Goal: Information Seeking & Learning: Learn about a topic

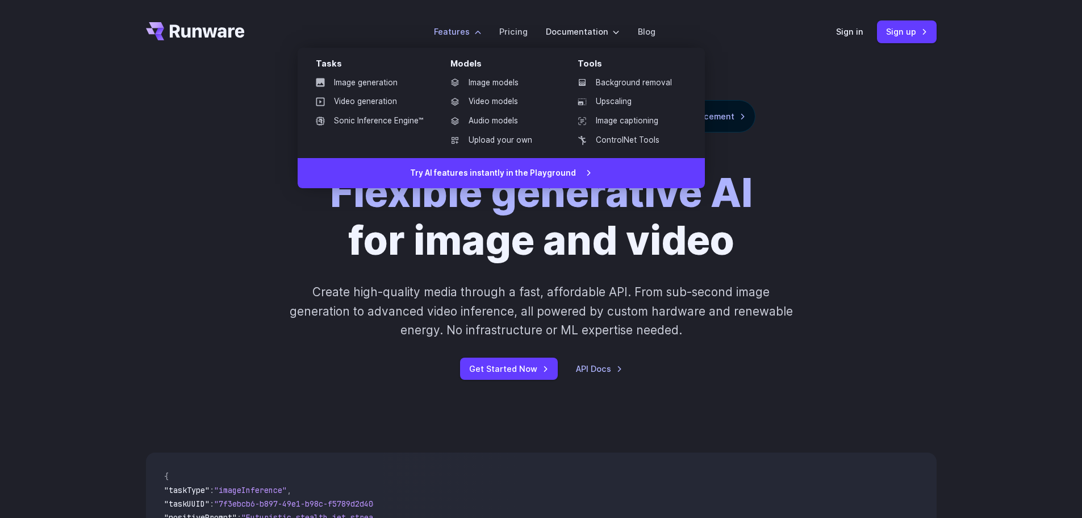
click at [476, 32] on label "Features" at bounding box center [457, 31] width 47 height 13
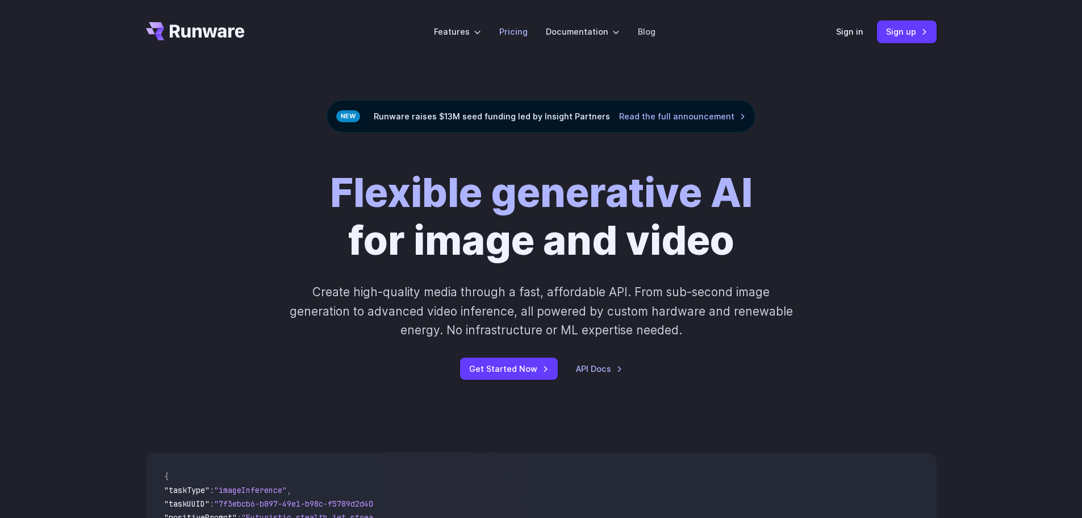
click at [516, 31] on link "Pricing" at bounding box center [513, 31] width 28 height 13
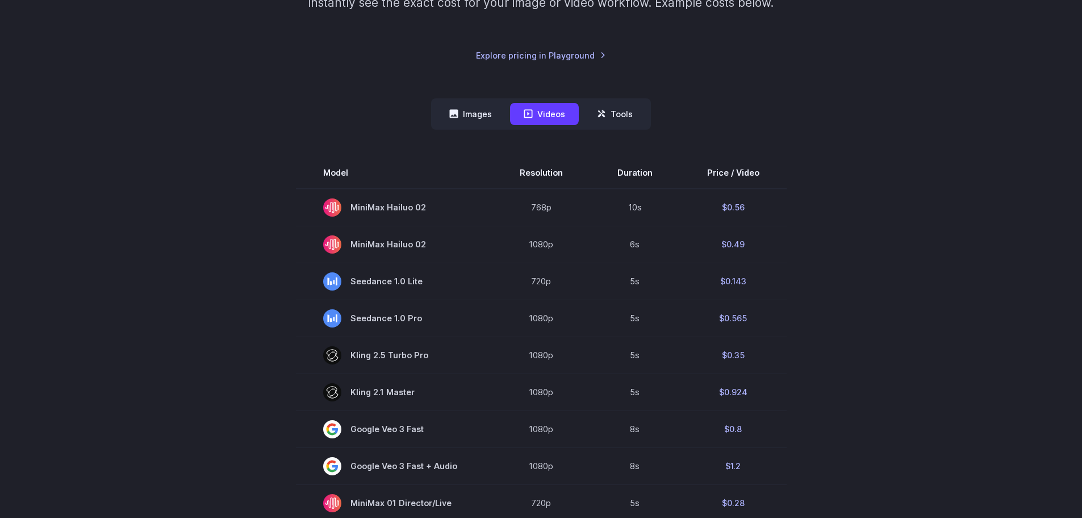
scroll to position [341, 0]
click at [470, 110] on button "Images" at bounding box center [471, 114] width 70 height 22
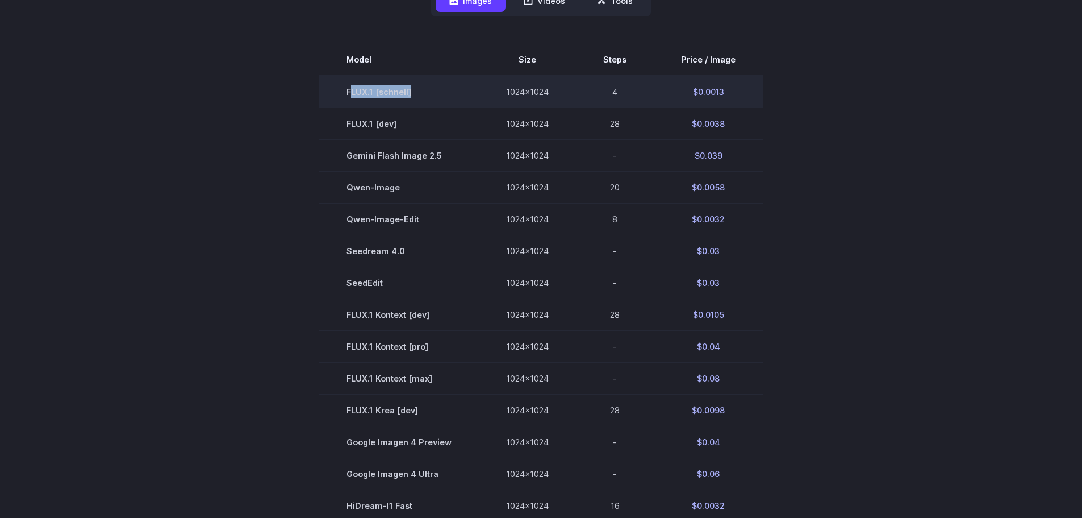
drag, startPoint x: 353, startPoint y: 91, endPoint x: 436, endPoint y: 91, distance: 83.5
click at [457, 91] on td "FLUX.1 [schnell]" at bounding box center [399, 92] width 160 height 32
click at [403, 92] on td "FLUX.1 [schnell]" at bounding box center [399, 92] width 160 height 32
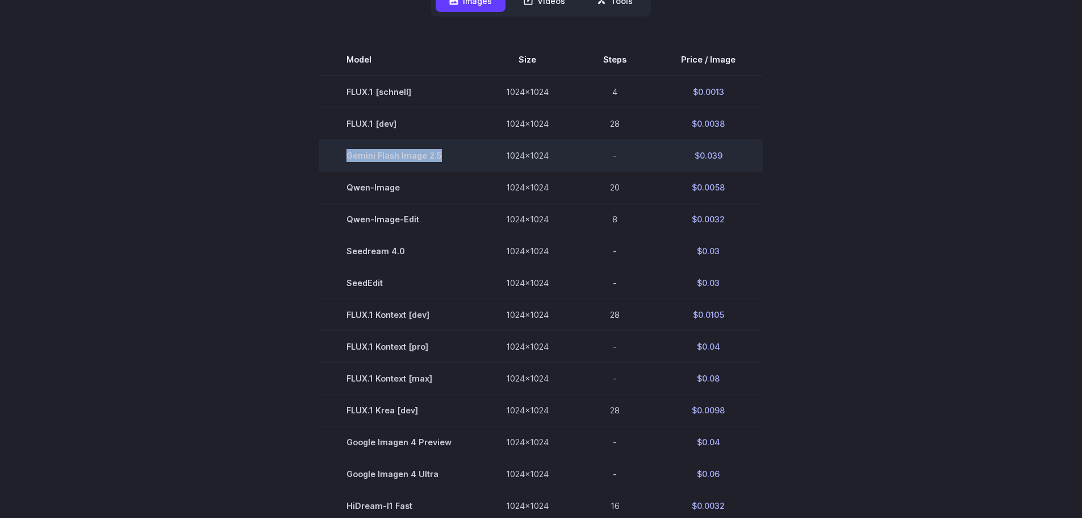
drag, startPoint x: 348, startPoint y: 155, endPoint x: 450, endPoint y: 155, distance: 101.7
click at [450, 155] on td "Gemini Flash Image 2.5" at bounding box center [399, 155] width 160 height 32
copy span "Gemini Flash Image 2.5"
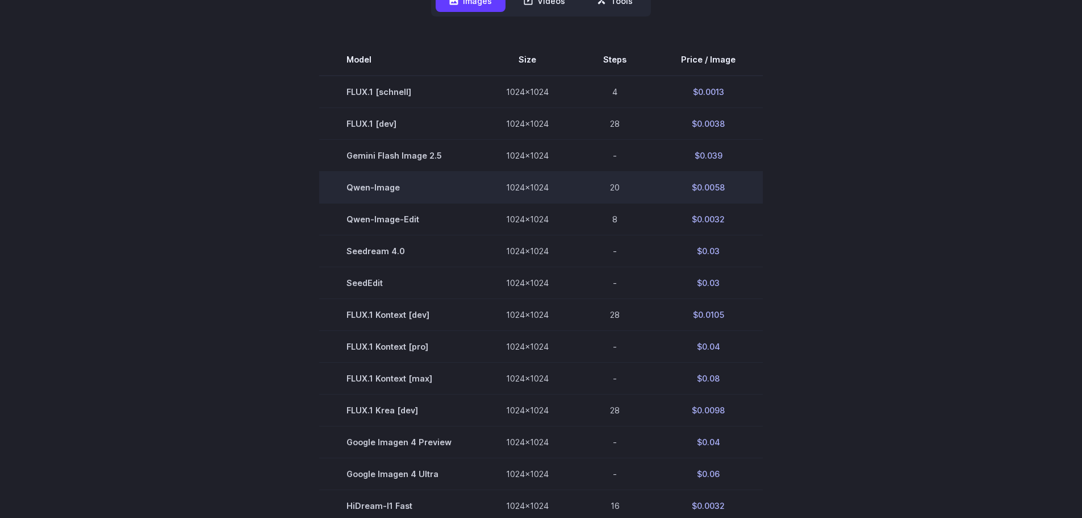
click at [366, 188] on td "Qwen-Image" at bounding box center [399, 187] width 160 height 32
copy tr "Qwen-Image"
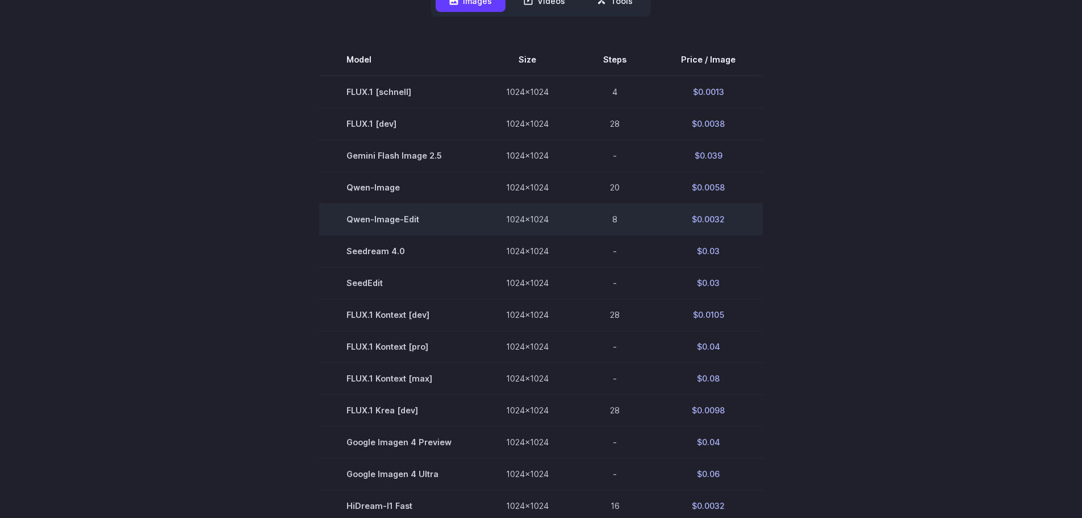
click at [405, 218] on td "Qwen-Image-Edit" at bounding box center [399, 219] width 160 height 32
copy tr "Qwen-Image-Edit"
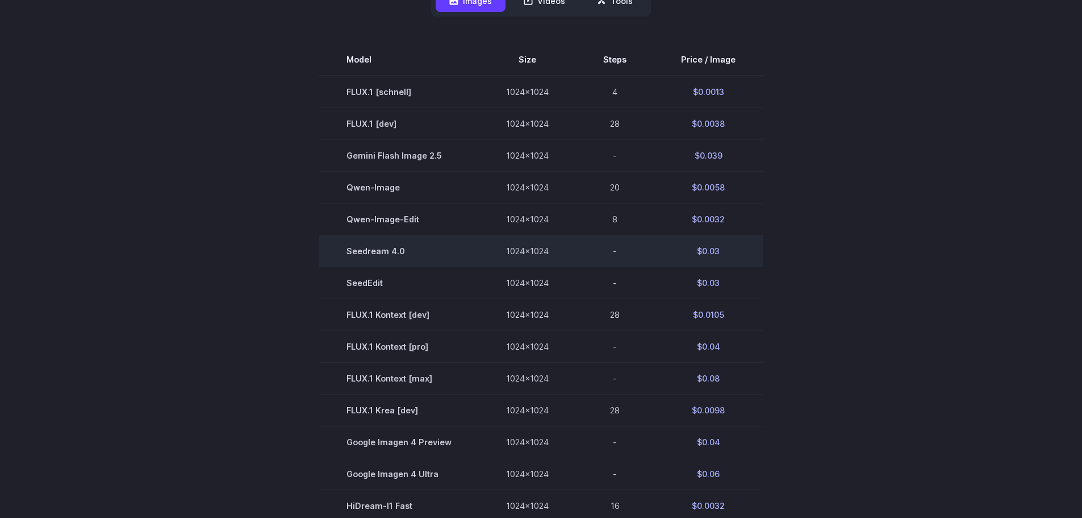
click at [377, 249] on td "Seedream 4.0" at bounding box center [399, 251] width 160 height 32
copy tr "Seedream 4.0"
